Goal: Information Seeking & Learning: Learn about a topic

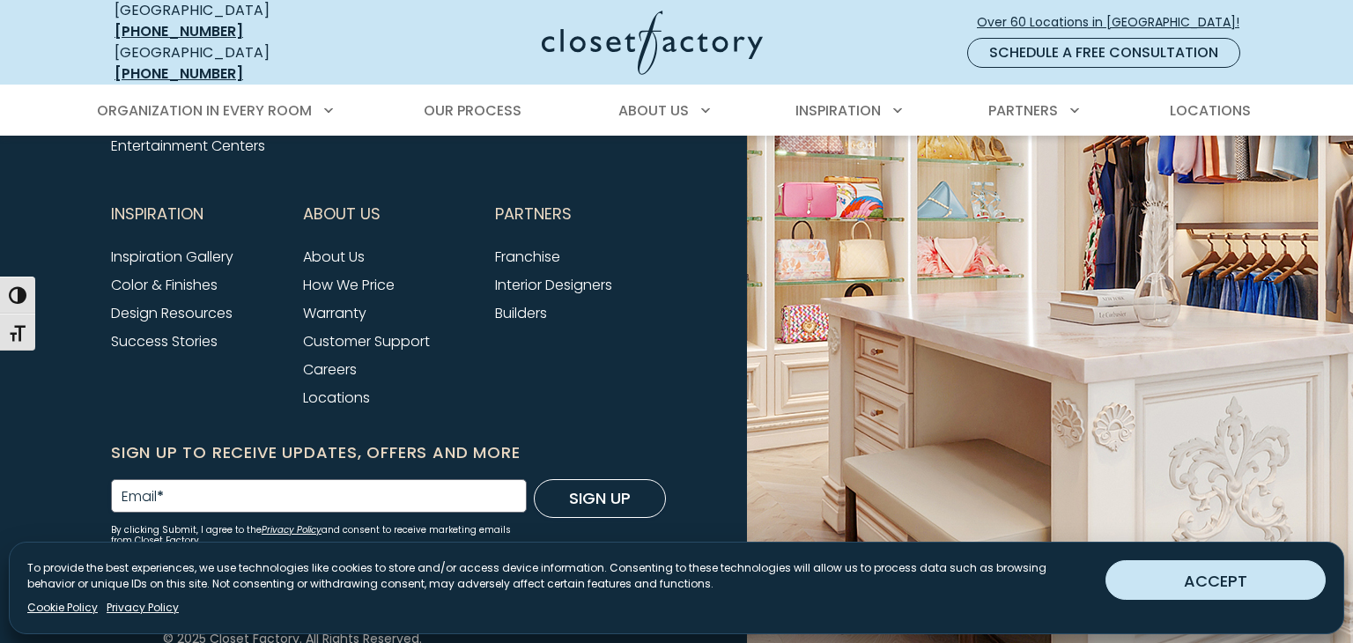
click at [1187, 574] on button "ACCEPT" at bounding box center [1215, 580] width 220 height 40
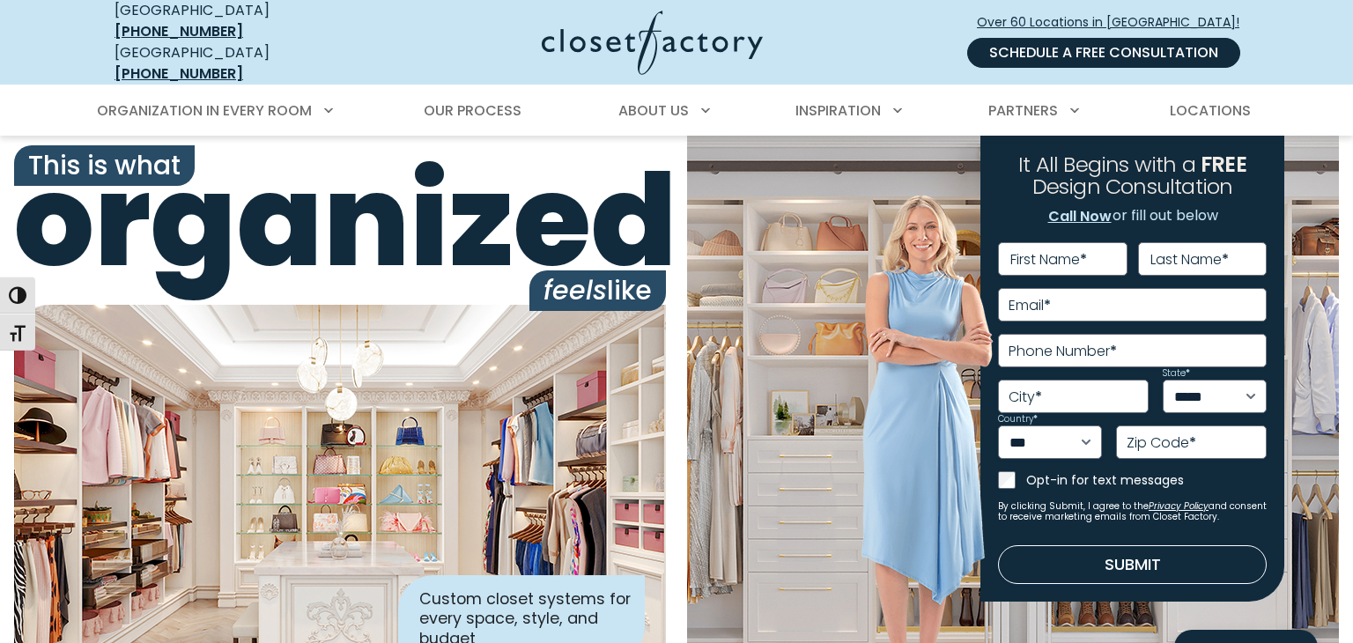
click at [1135, 48] on link "Schedule a Free Consultation" at bounding box center [1103, 53] width 273 height 30
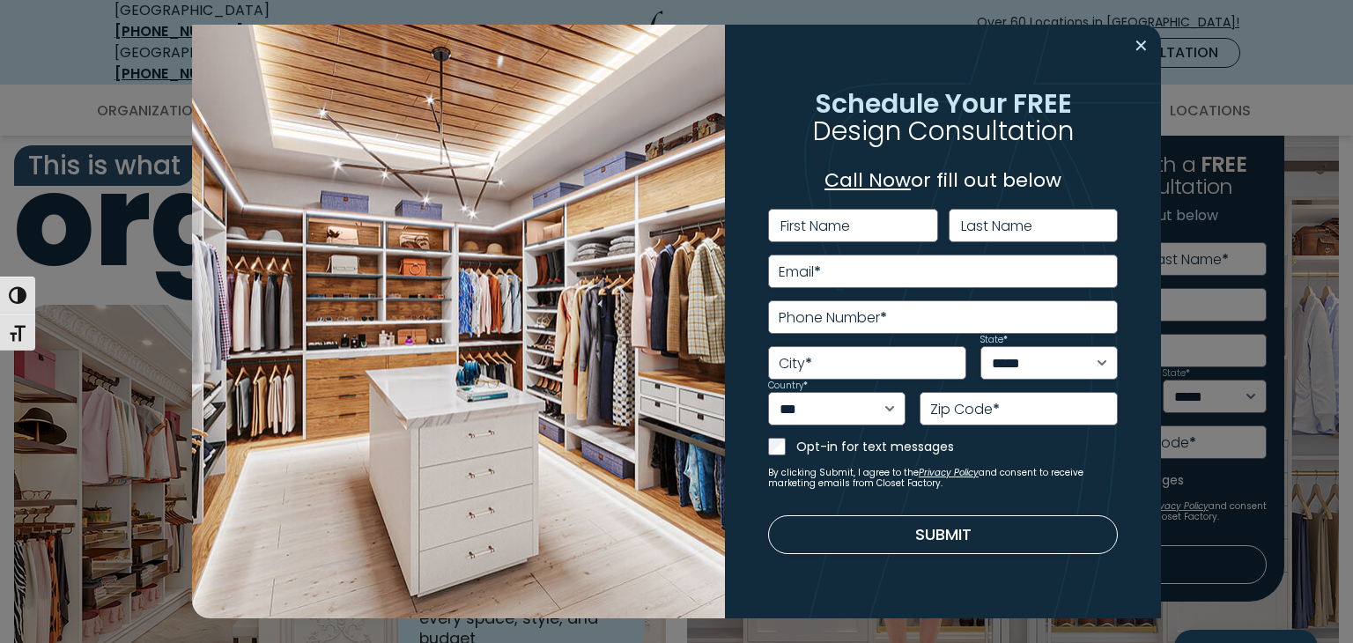
click at [1133, 48] on button "Close modal" at bounding box center [1141, 46] width 26 height 28
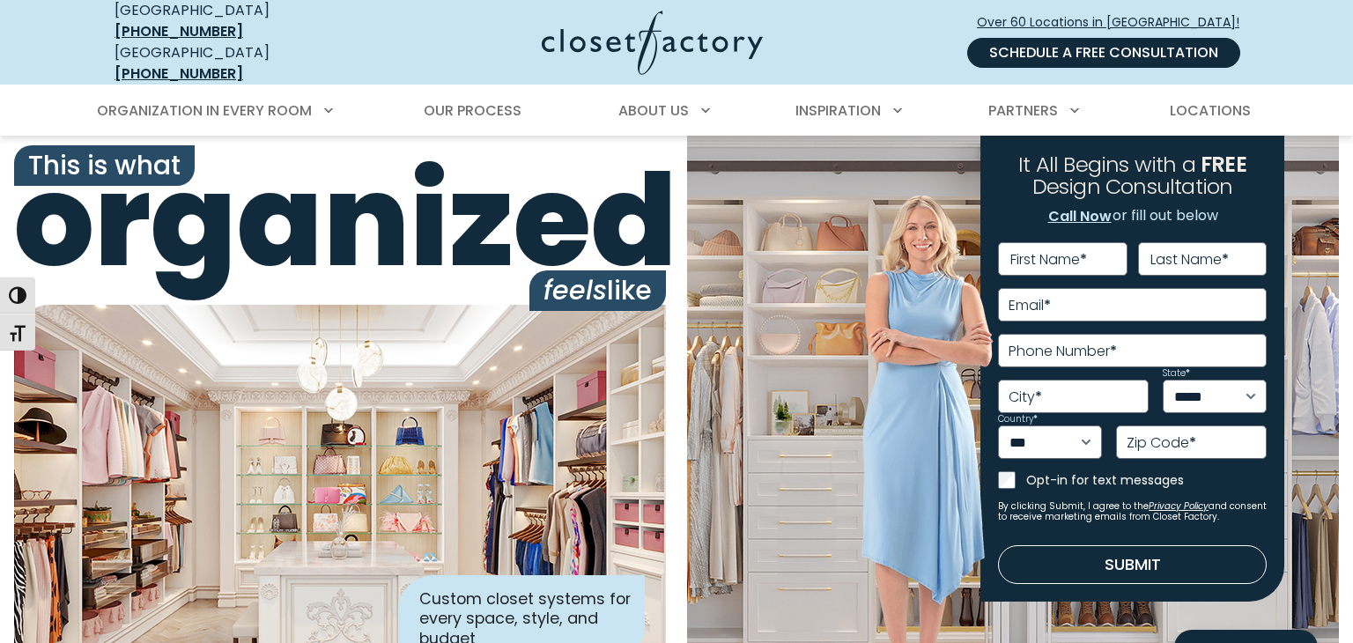
drag, startPoint x: 1293, startPoint y: 55, endPoint x: 977, endPoint y: 41, distance: 316.4
click at [977, 41] on nav "[GEOGRAPHIC_DATA] [PHONE_NUMBER] [GEOGRAPHIC_DATA] [PHONE_NUMBER] Over 60 Locat…" at bounding box center [676, 42] width 1353 height 85
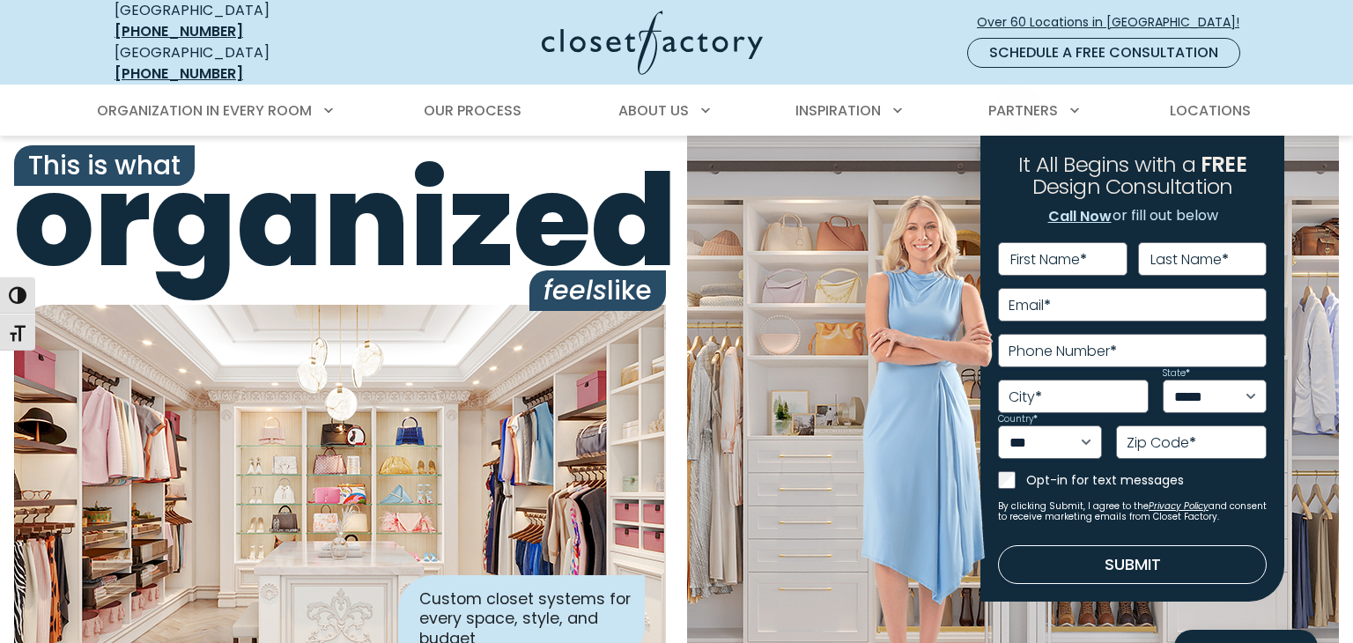
click at [859, 36] on div at bounding box center [626, 43] width 493 height 64
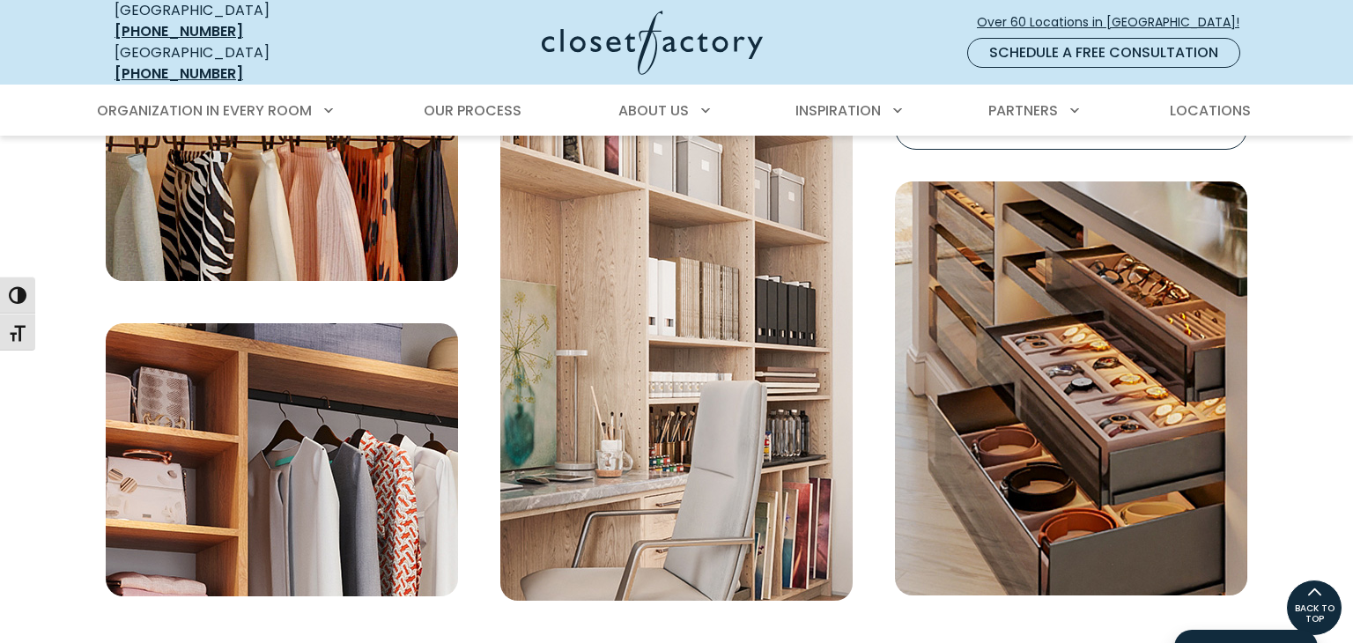
scroll to position [5933, 0]
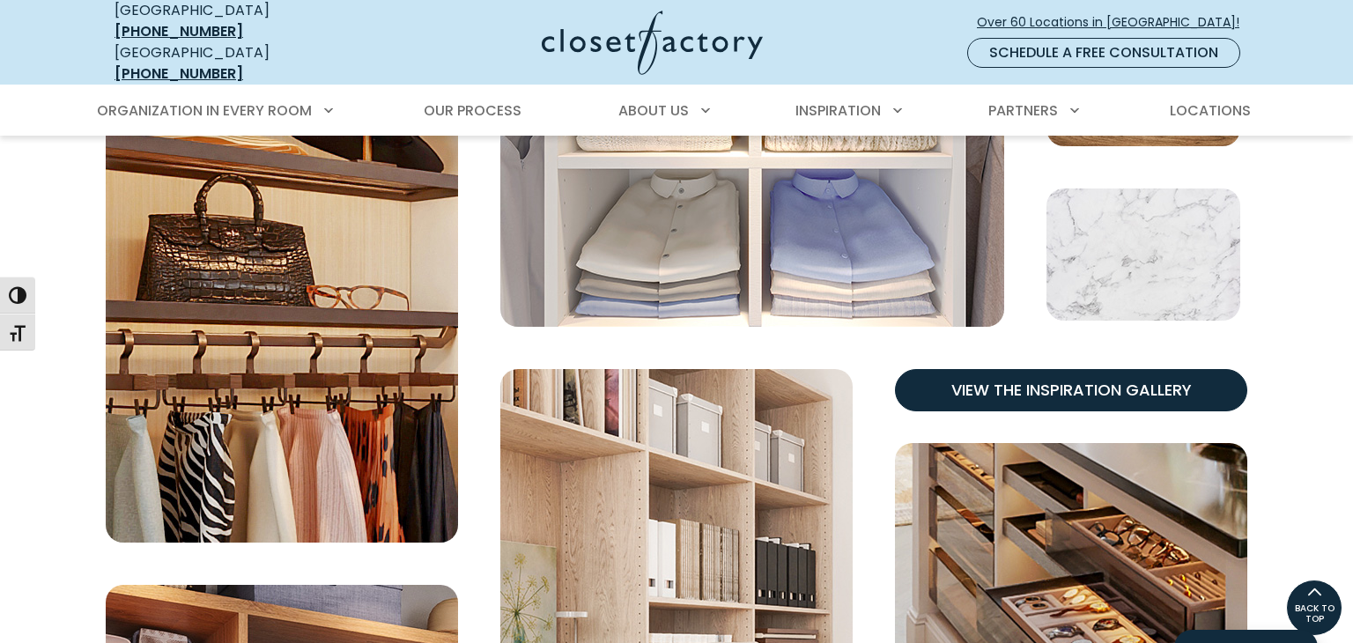
drag, startPoint x: 1289, startPoint y: 366, endPoint x: 1042, endPoint y: 364, distance: 247.4
click at [1041, 364] on div "Expressing Your Style in Every Detail View the Inspiration Gallery View the Ins…" at bounding box center [676, 366] width 1353 height 1134
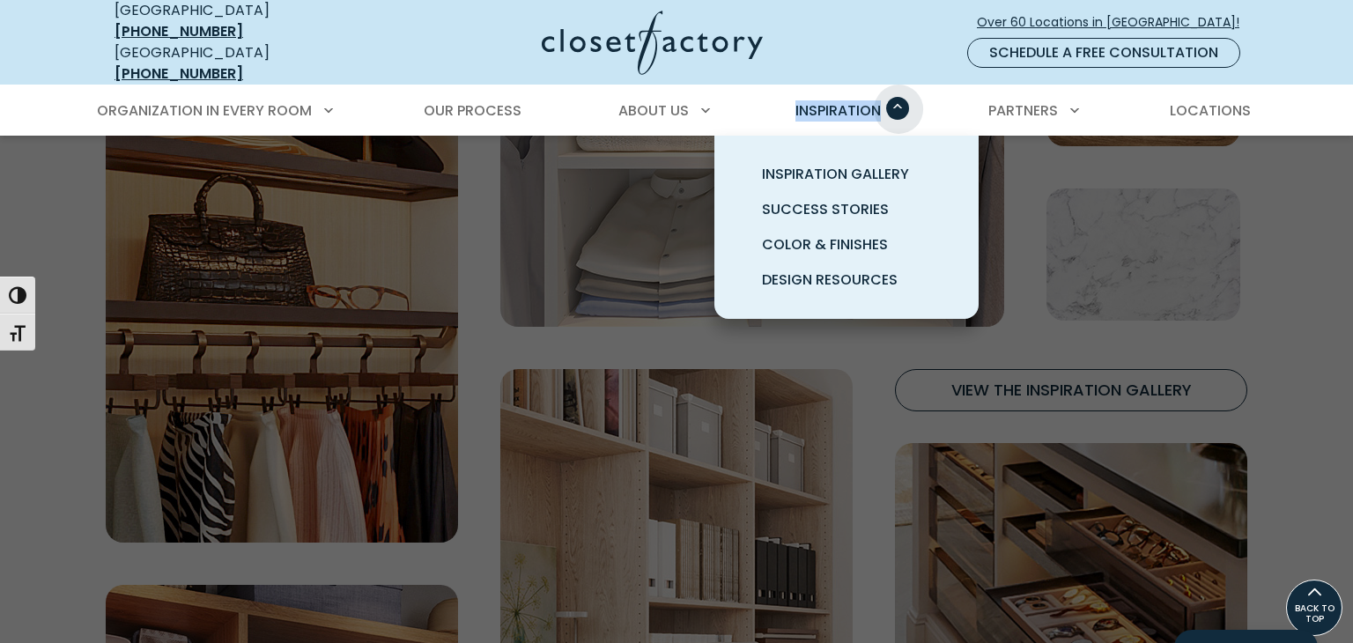
drag, startPoint x: 765, startPoint y: 93, endPoint x: 899, endPoint y: 95, distance: 133.9
click at [899, 95] on ul "Organization in Every Room Custom Closets Walk-In Closets Reach-In Closets Home…" at bounding box center [676, 110] width 1183 height 49
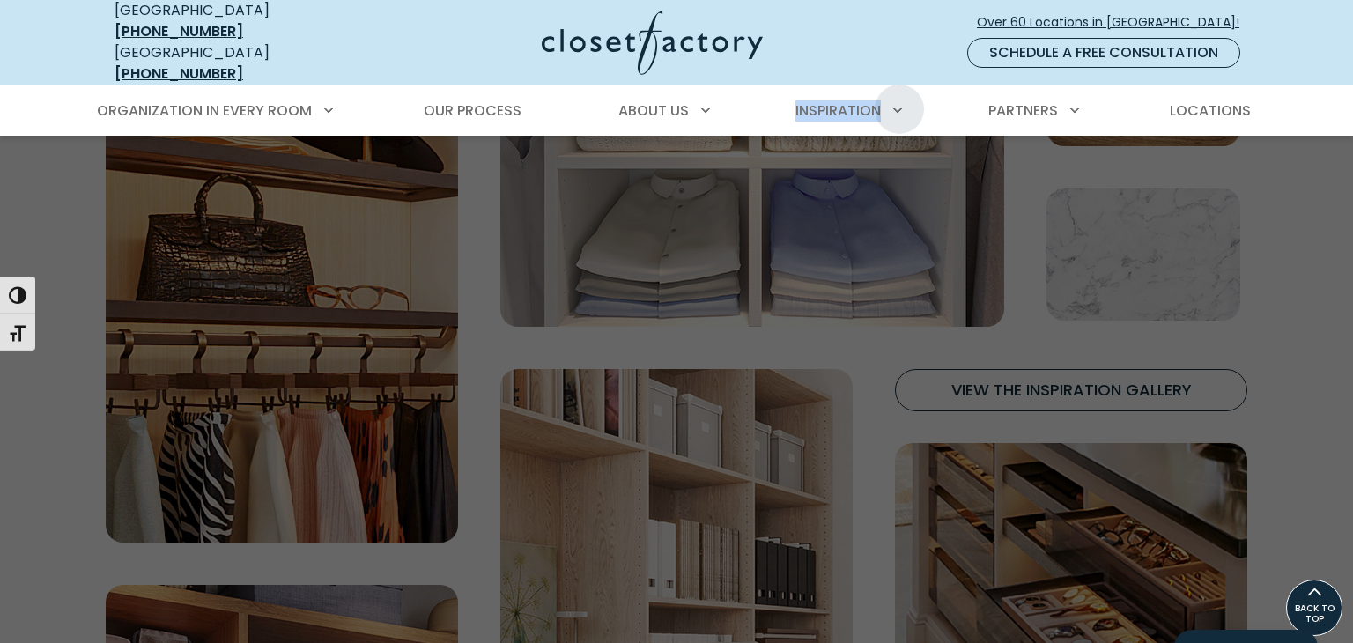
copy span "Inspiration"
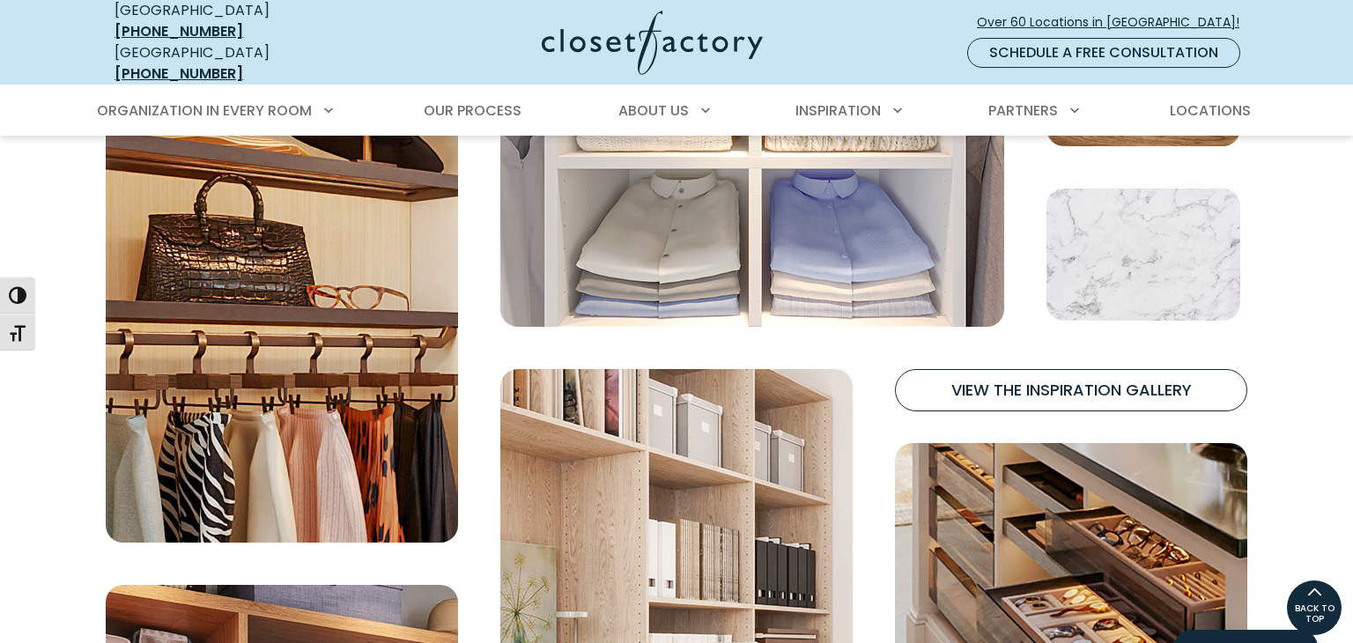
click at [1352, 233] on div "Expressing Your Style in Every Detail View the Inspiration Gallery View the Ins…" at bounding box center [676, 366] width 1353 height 1134
